Goal: Information Seeking & Learning: Understand process/instructions

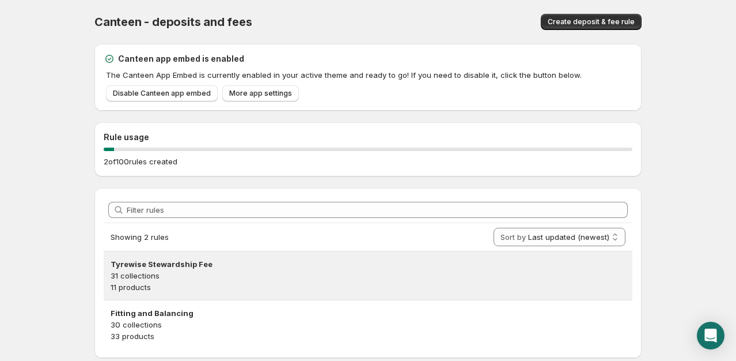
scroll to position [33, 0]
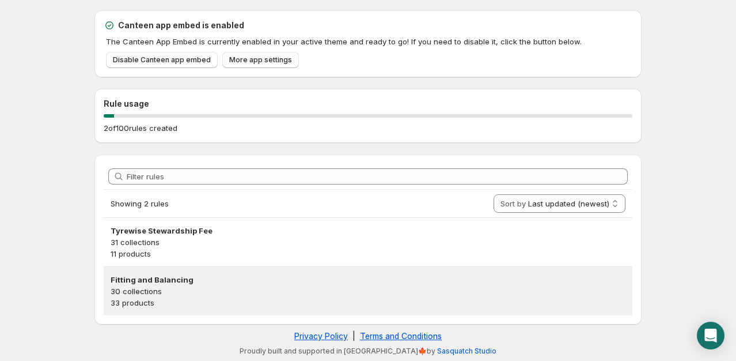
click at [199, 292] on p "30 collections" at bounding box center [368, 291] width 515 height 12
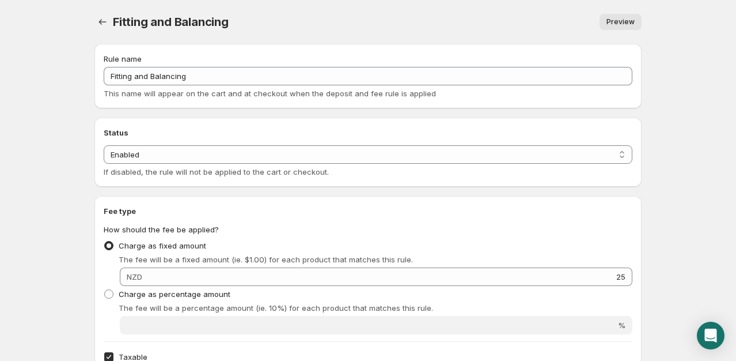
click at [618, 22] on span "Preview" at bounding box center [621, 21] width 28 height 9
click at [103, 23] on icon "Settings" at bounding box center [103, 22] width 12 height 12
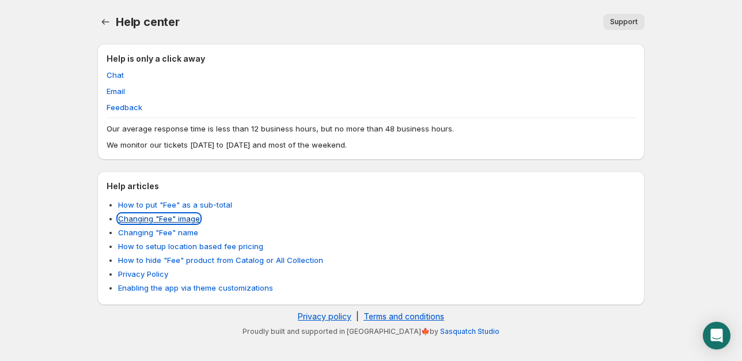
click at [173, 221] on link "Changing "Fee" image" at bounding box center [159, 218] width 82 height 9
